Goal: Task Accomplishment & Management: Manage account settings

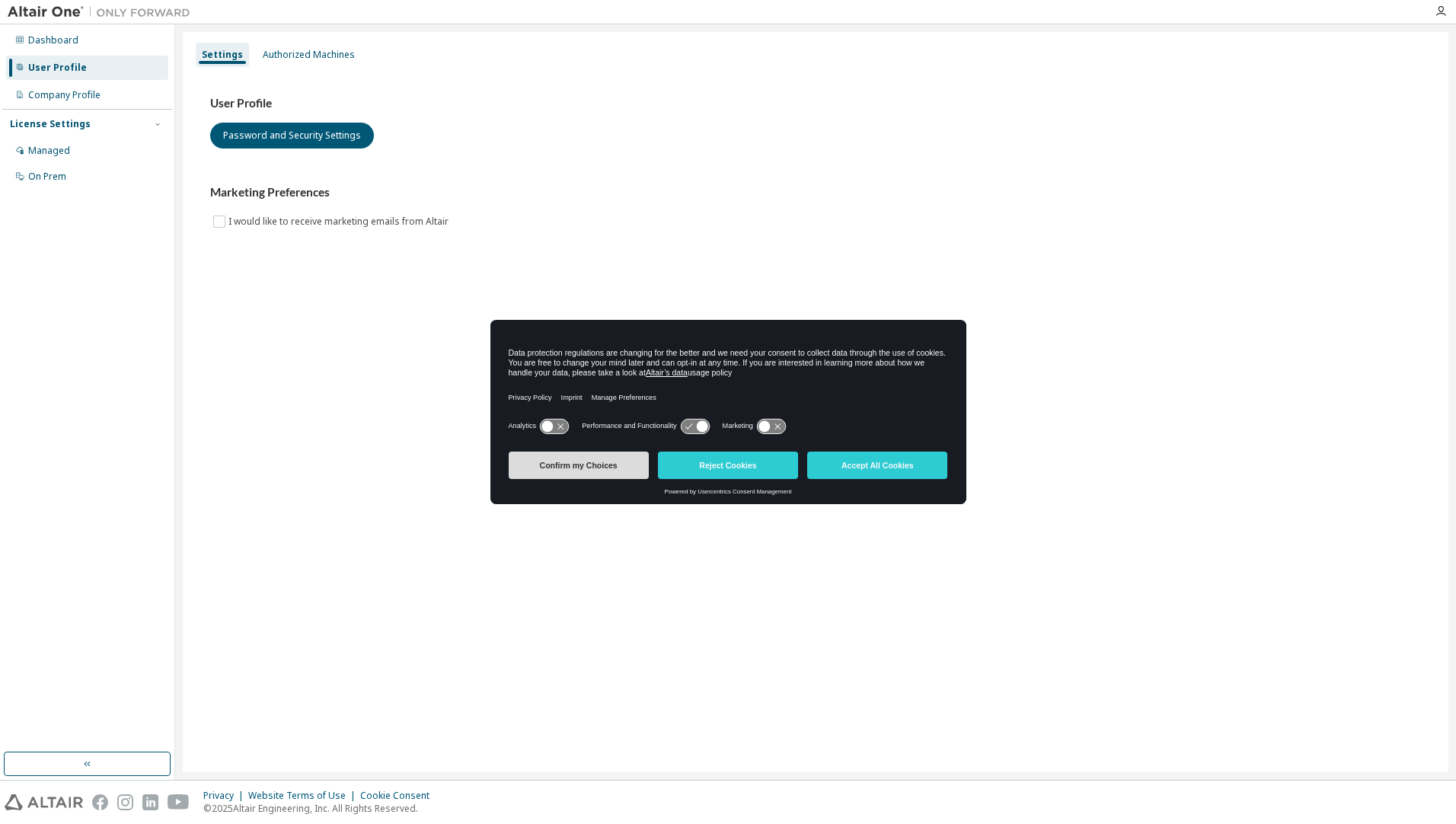
click at [596, 468] on button "Confirm my Choices" at bounding box center [578, 466] width 140 height 28
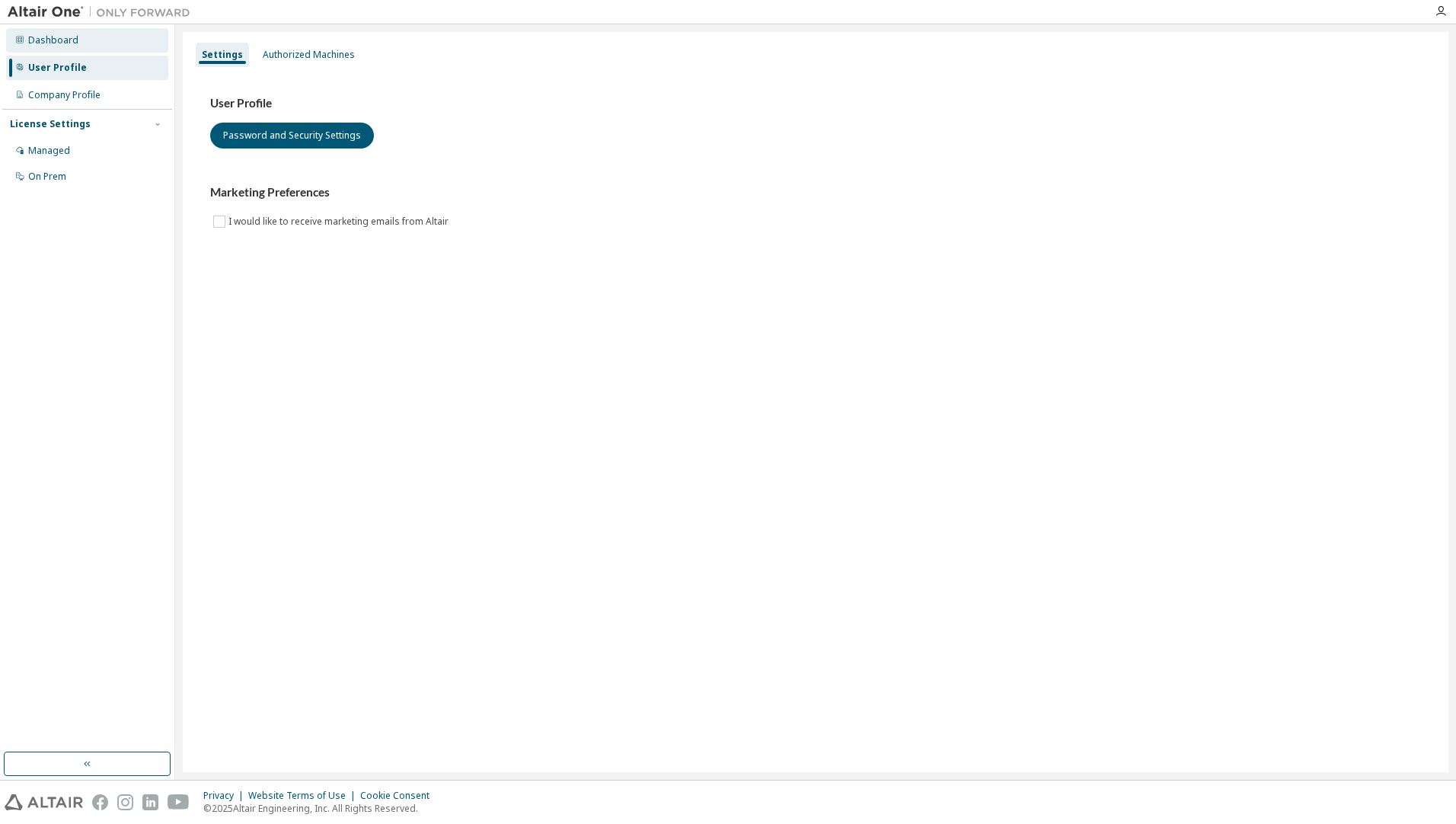
click at [87, 49] on div "Dashboard" at bounding box center [87, 40] width 162 height 24
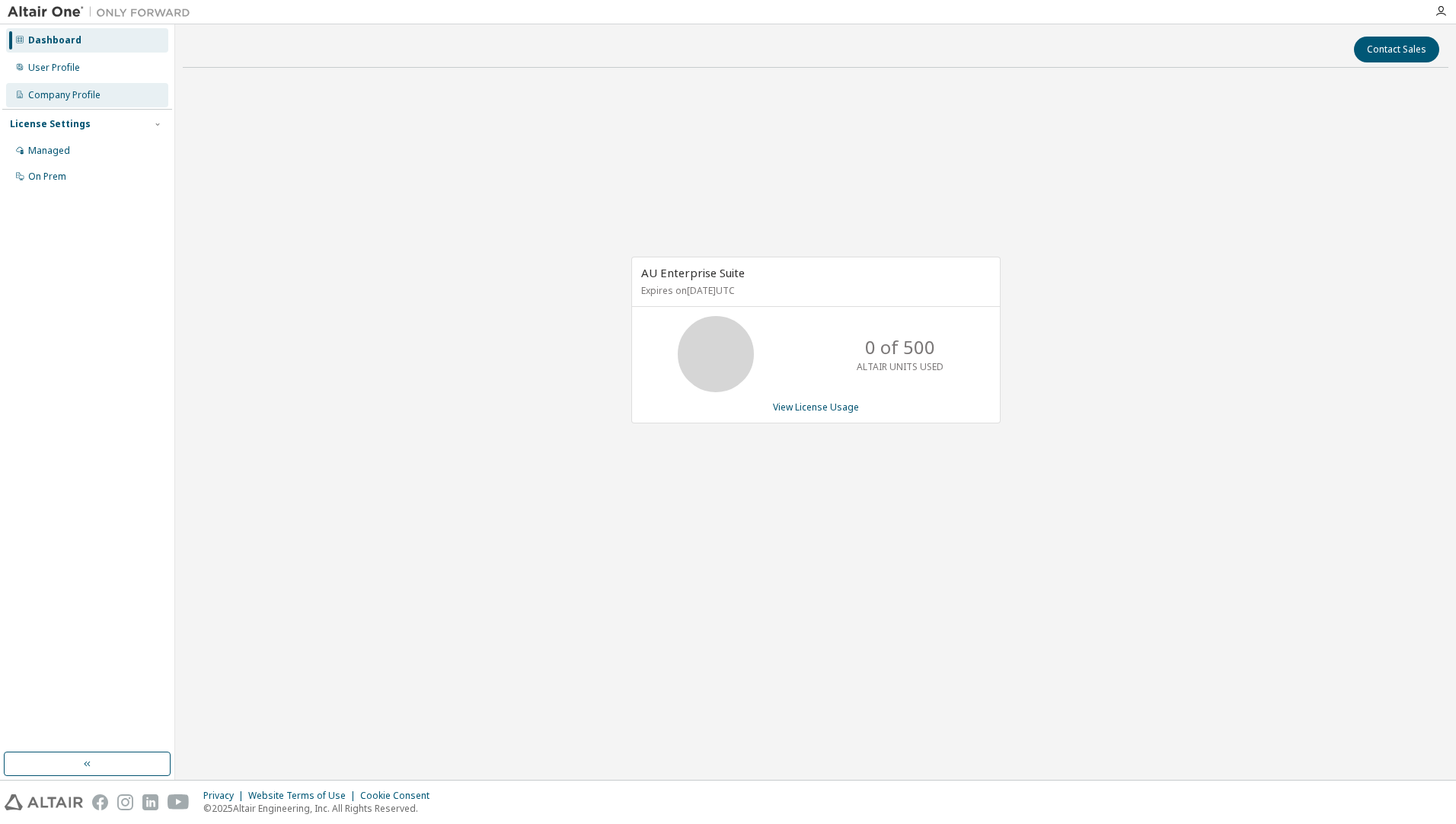
click at [91, 91] on div "Company Profile" at bounding box center [64, 95] width 72 height 12
